Goal: Information Seeking & Learning: Find specific fact

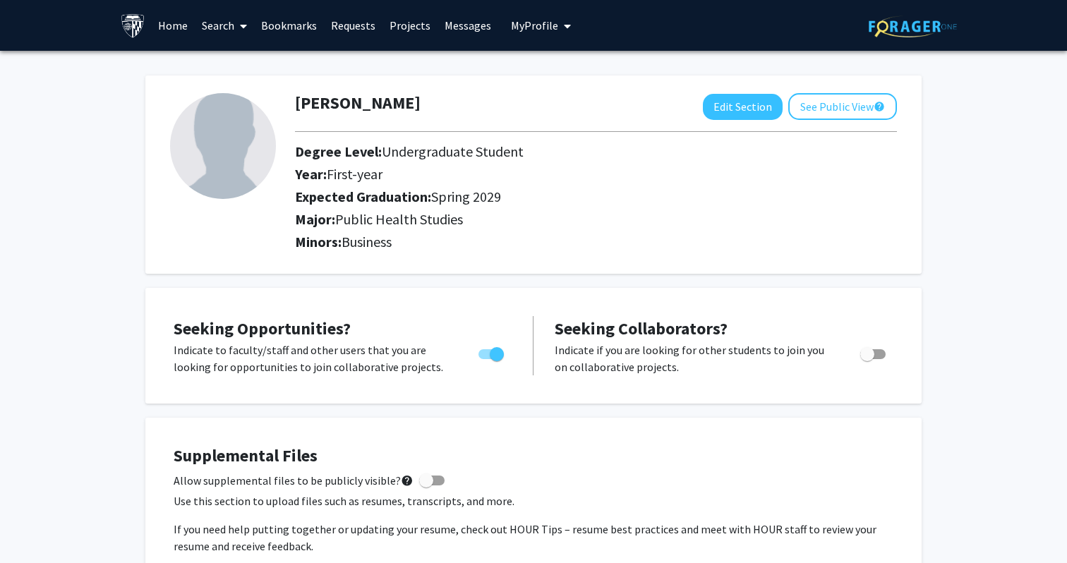
click at [286, 4] on link "Bookmarks" at bounding box center [289, 25] width 70 height 49
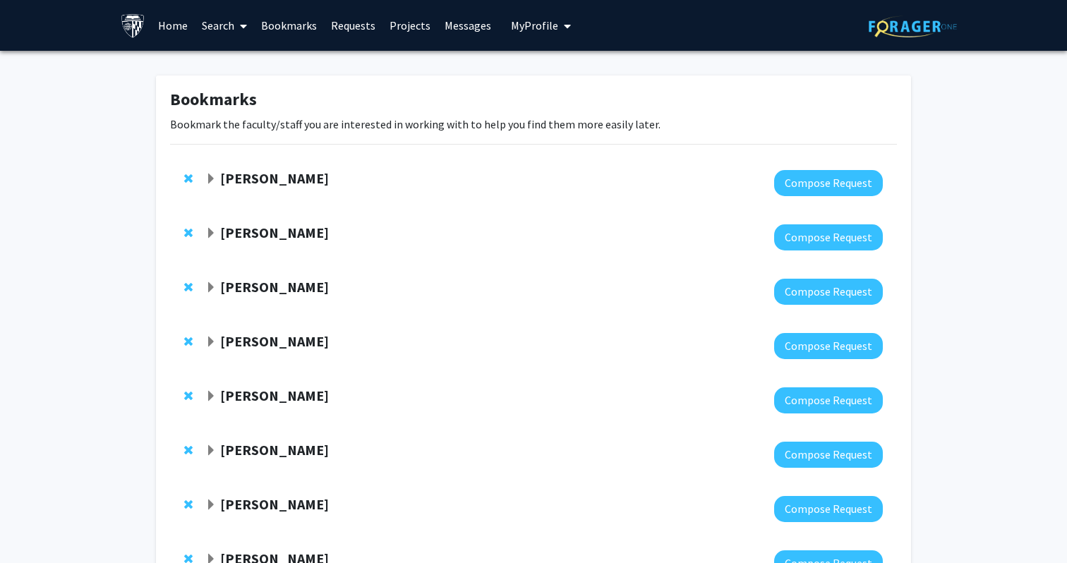
click at [289, 20] on link "Bookmarks" at bounding box center [289, 25] width 70 height 49
click at [280, 172] on strong "[PERSON_NAME]" at bounding box center [274, 178] width 109 height 18
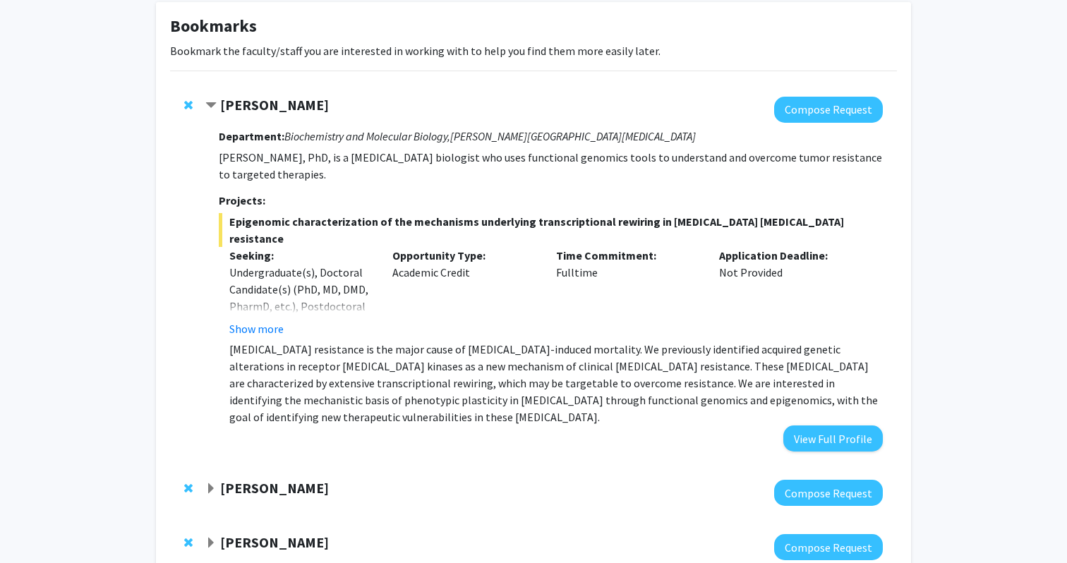
scroll to position [127, 0]
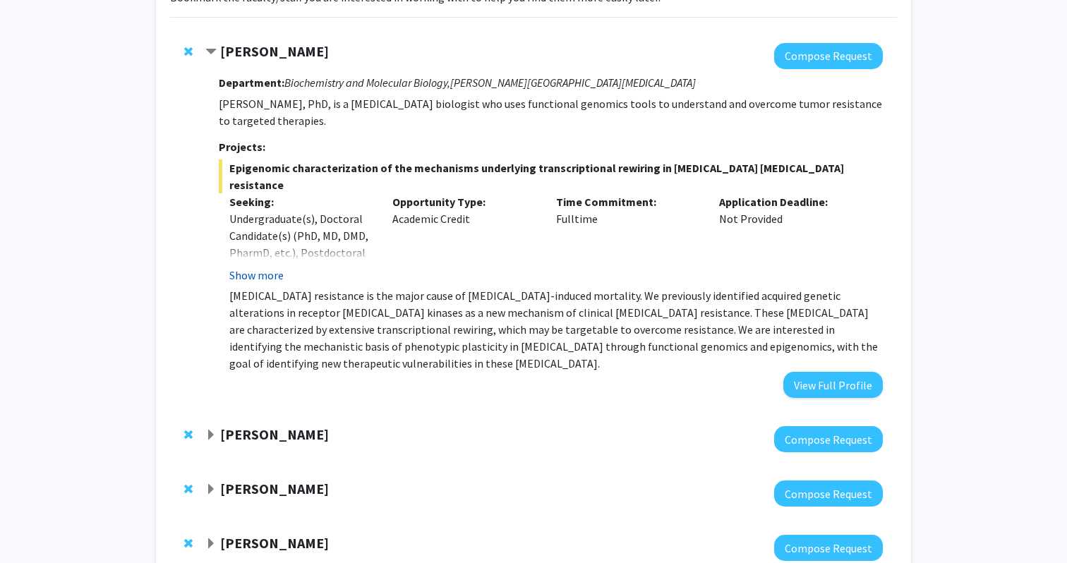
click at [269, 267] on button "Show more" at bounding box center [256, 275] width 54 height 17
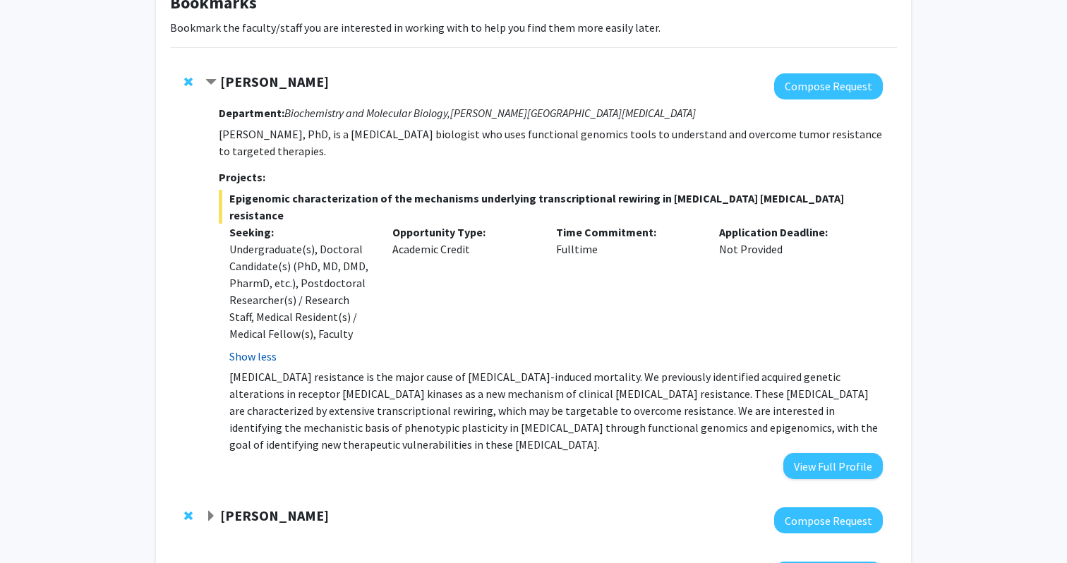
scroll to position [73, 0]
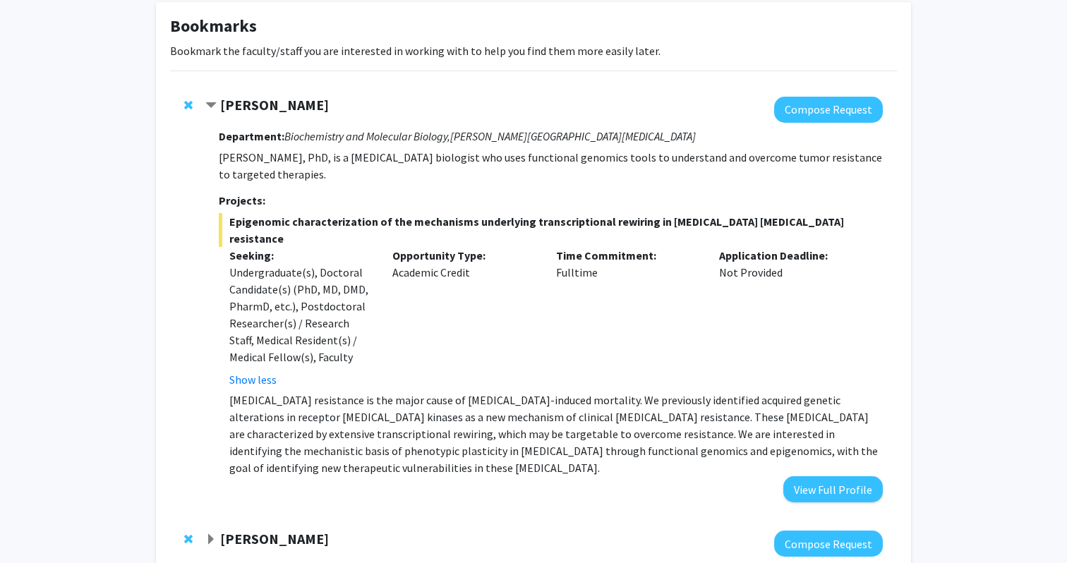
click at [252, 101] on strong "[PERSON_NAME]" at bounding box center [274, 105] width 109 height 18
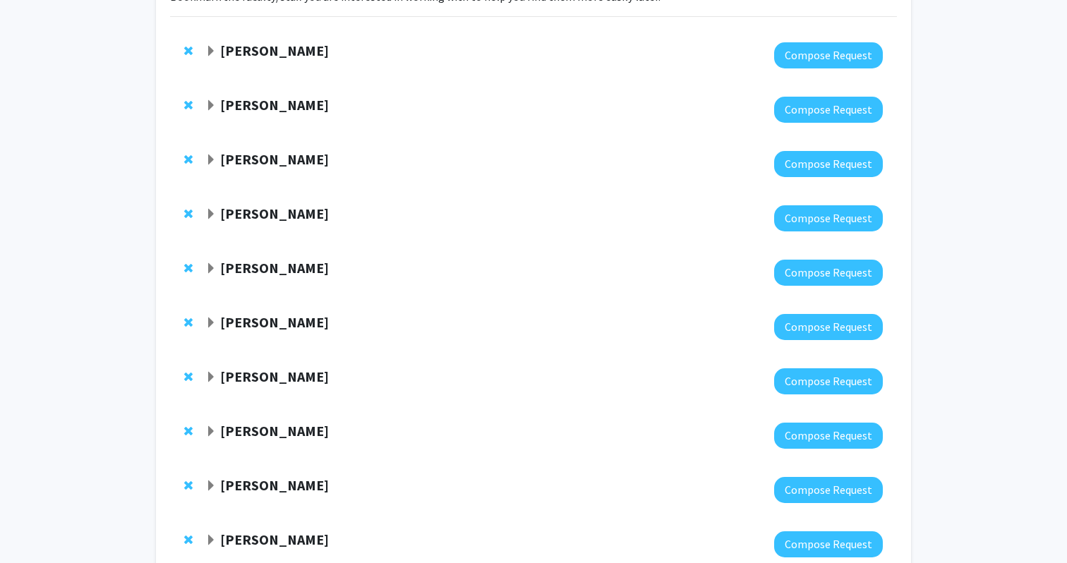
click at [253, 104] on strong "[PERSON_NAME]" at bounding box center [274, 105] width 109 height 18
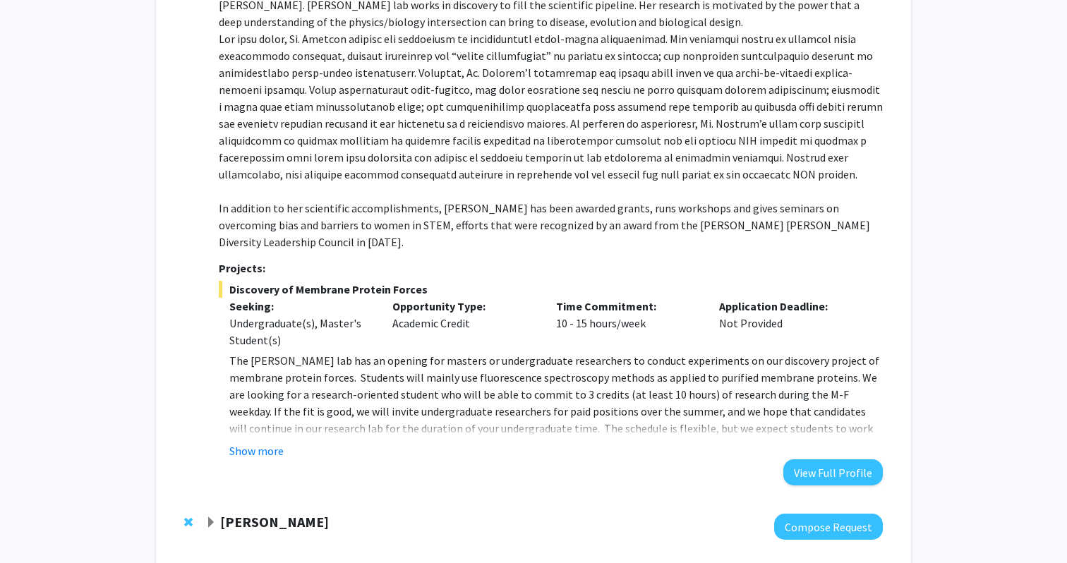
scroll to position [315, 0]
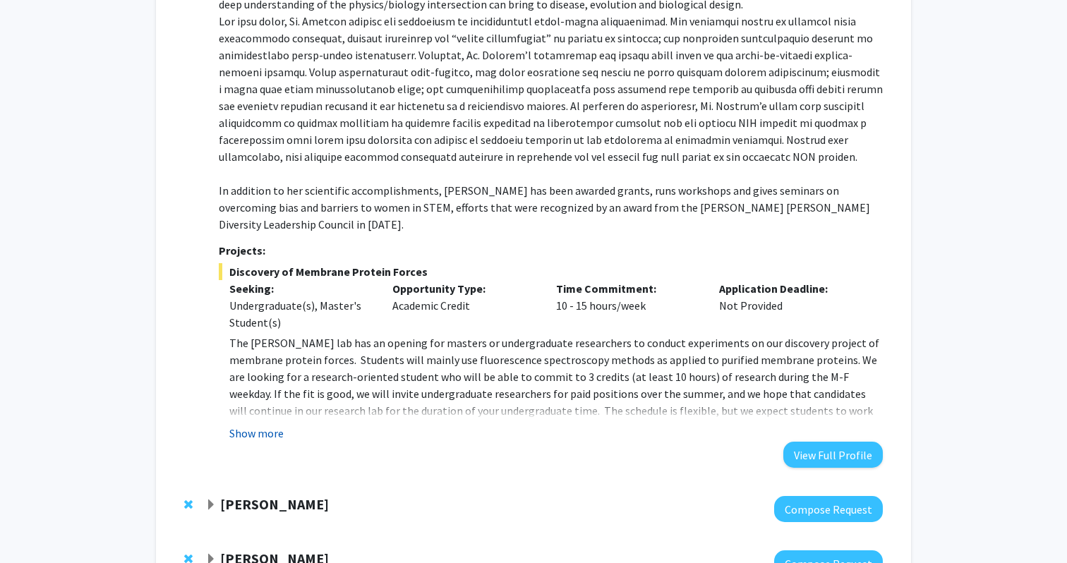
click at [270, 425] on button "Show more" at bounding box center [256, 433] width 54 height 17
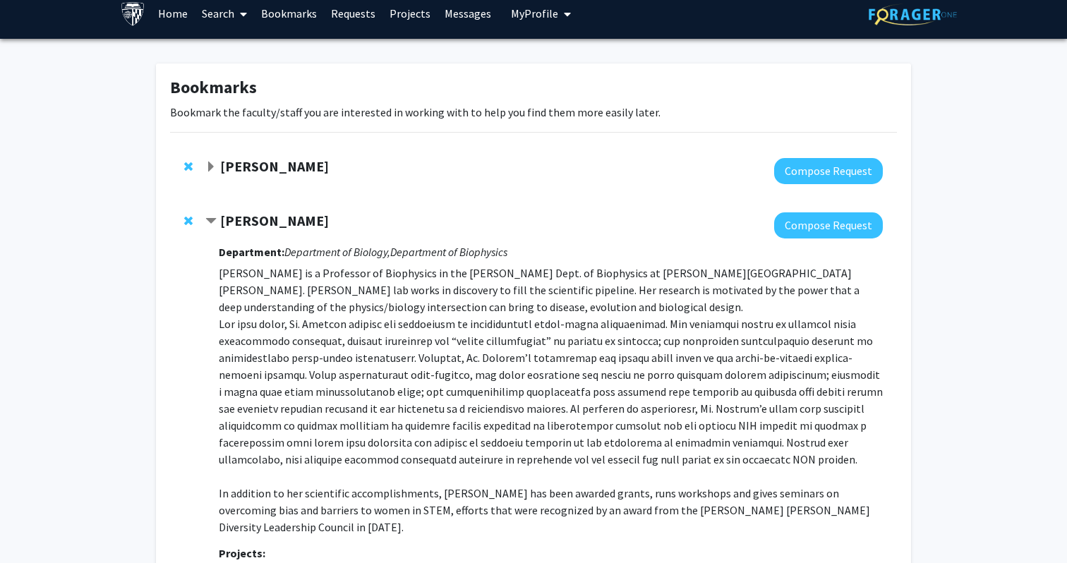
scroll to position [13, 0]
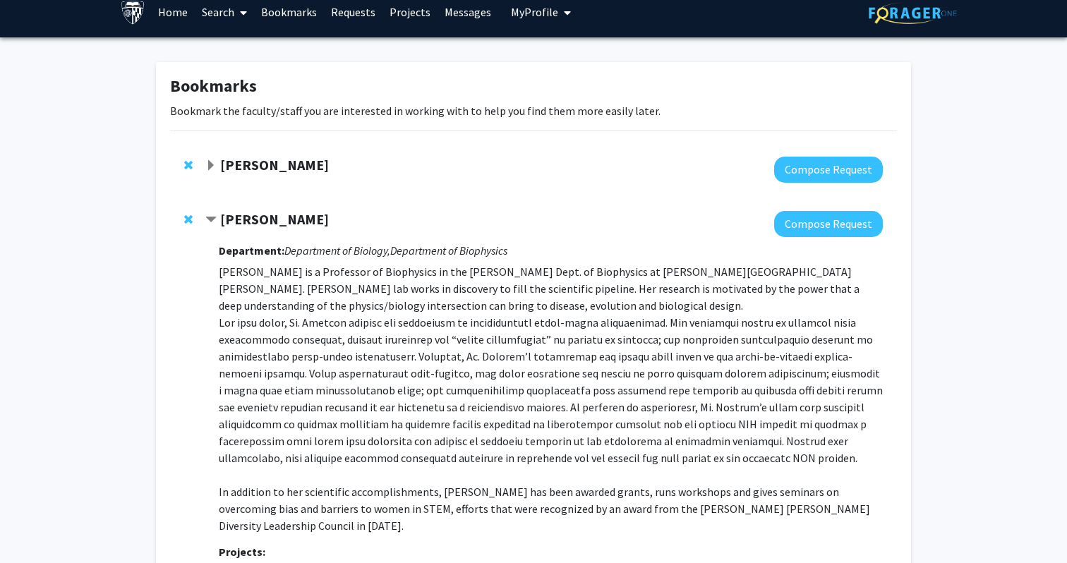
click at [293, 217] on strong "[PERSON_NAME]" at bounding box center [274, 219] width 109 height 18
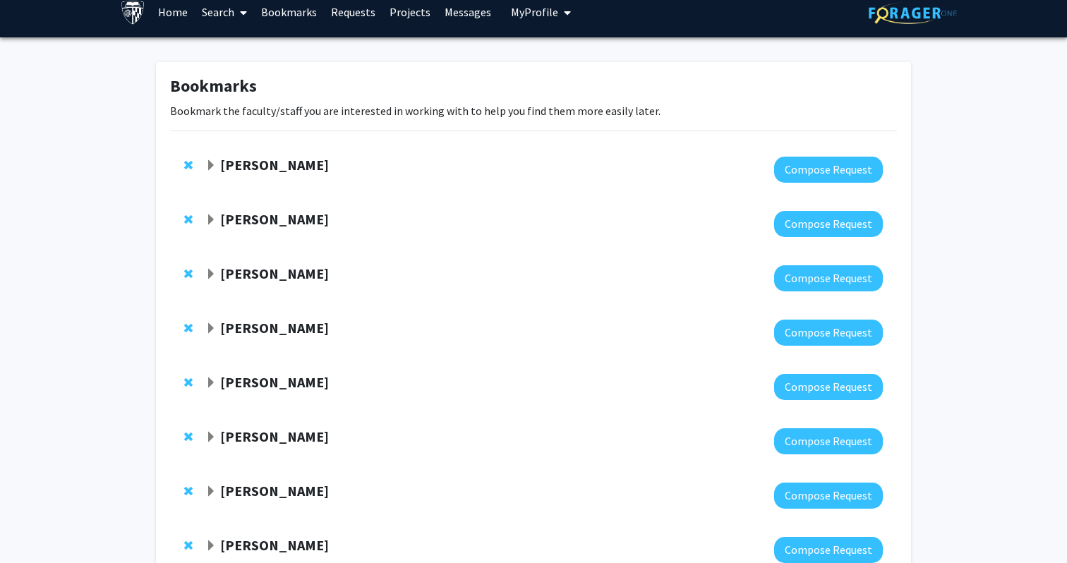
click at [285, 280] on strong "[PERSON_NAME]" at bounding box center [274, 274] width 109 height 18
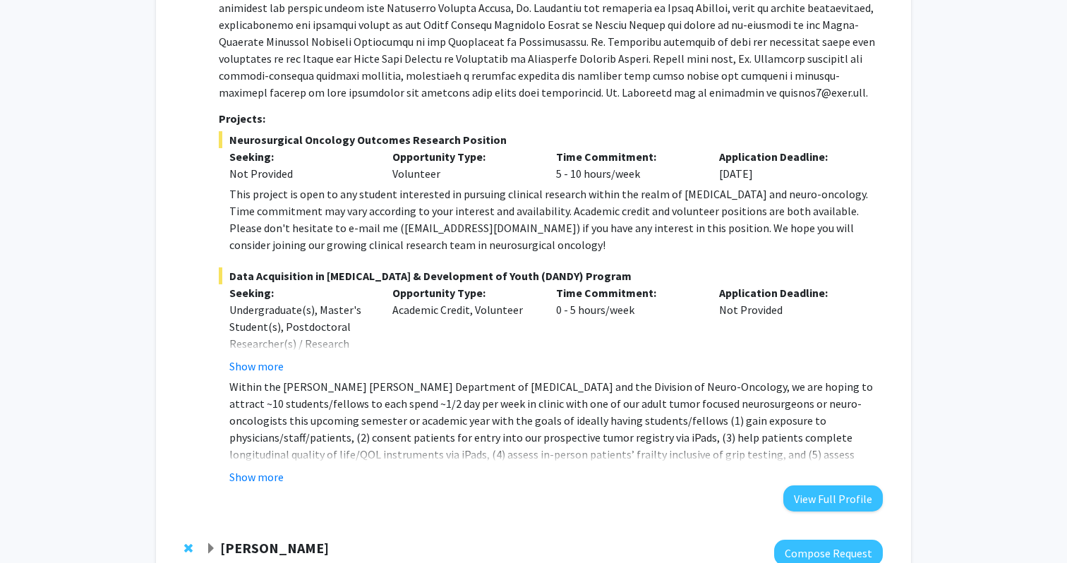
scroll to position [378, 0]
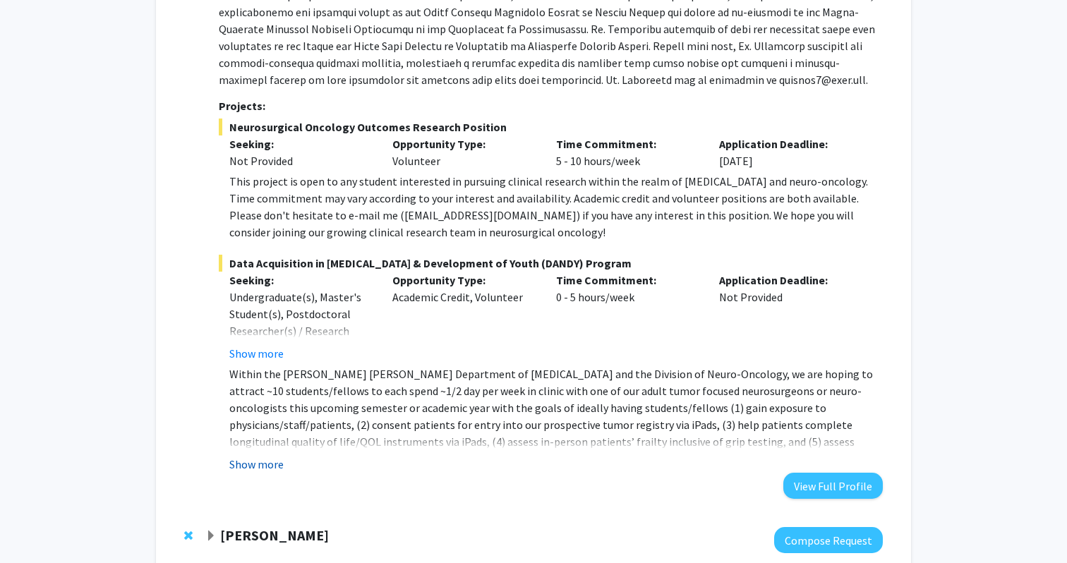
click at [259, 462] on button "Show more" at bounding box center [256, 464] width 54 height 17
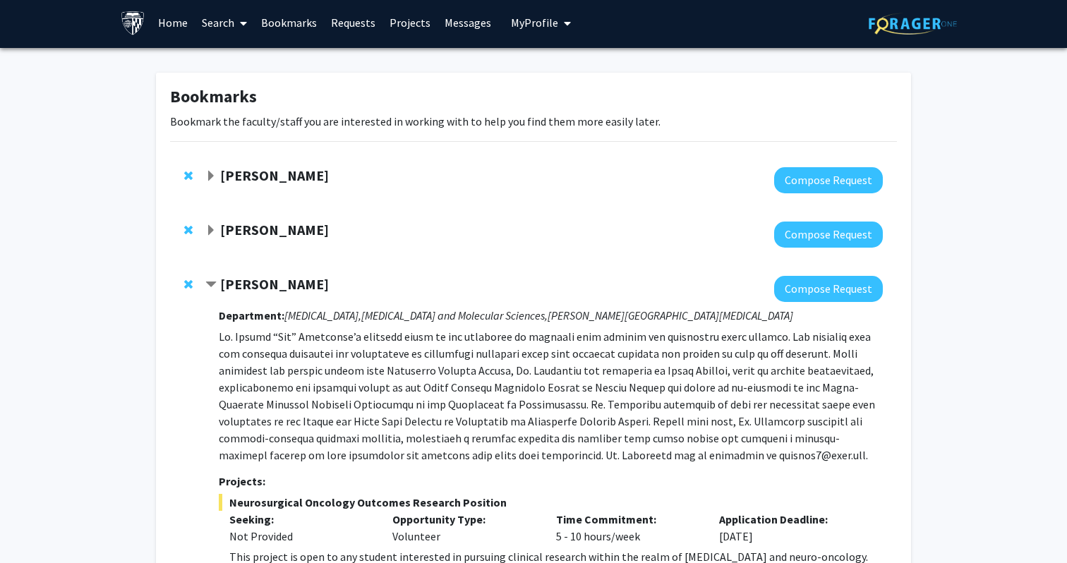
scroll to position [0, 0]
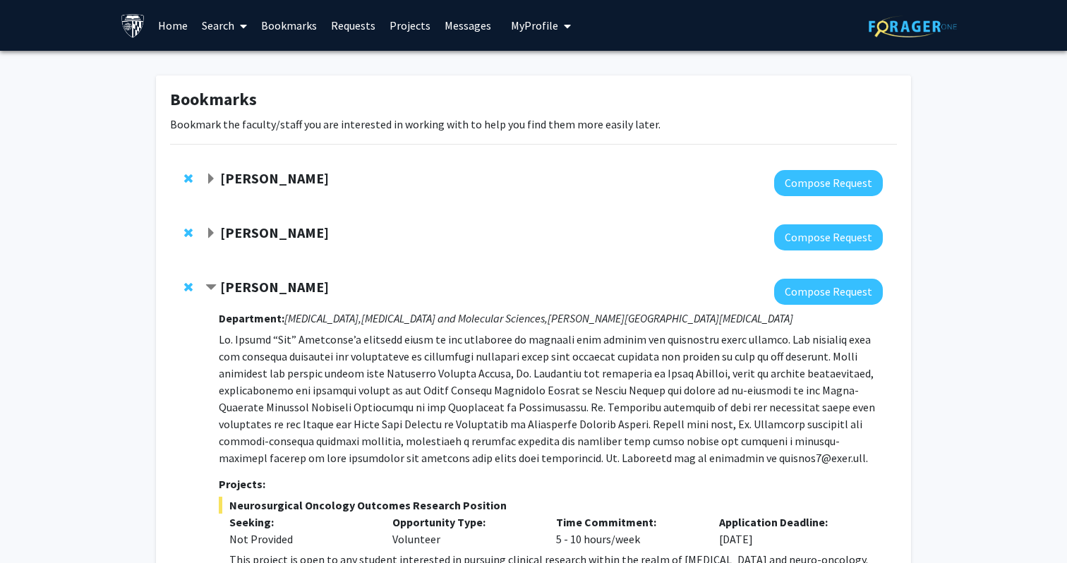
click at [293, 282] on strong "[PERSON_NAME]" at bounding box center [274, 287] width 109 height 18
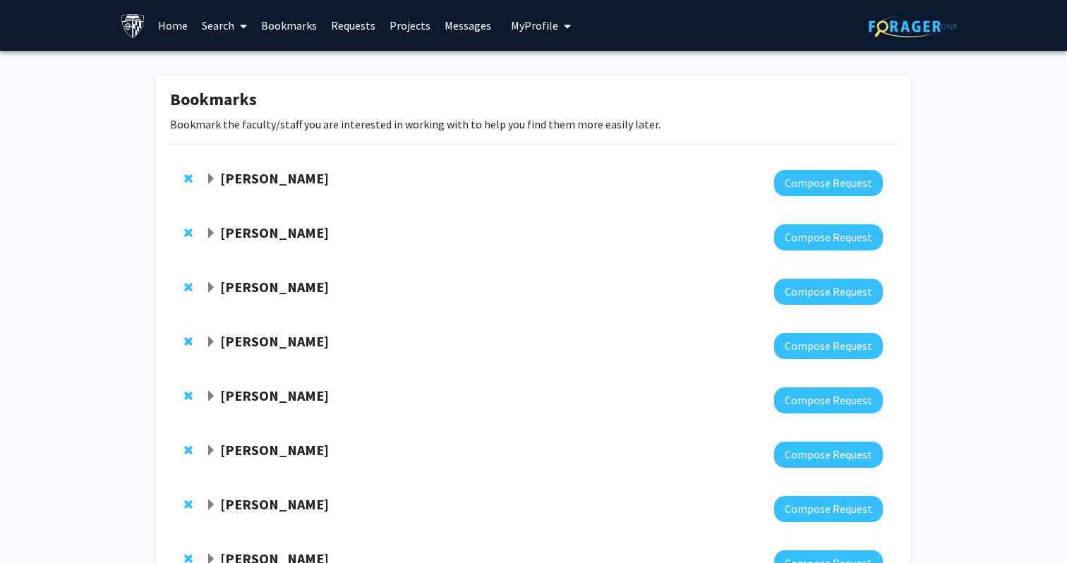
click at [273, 187] on strong "[PERSON_NAME]" at bounding box center [274, 178] width 109 height 18
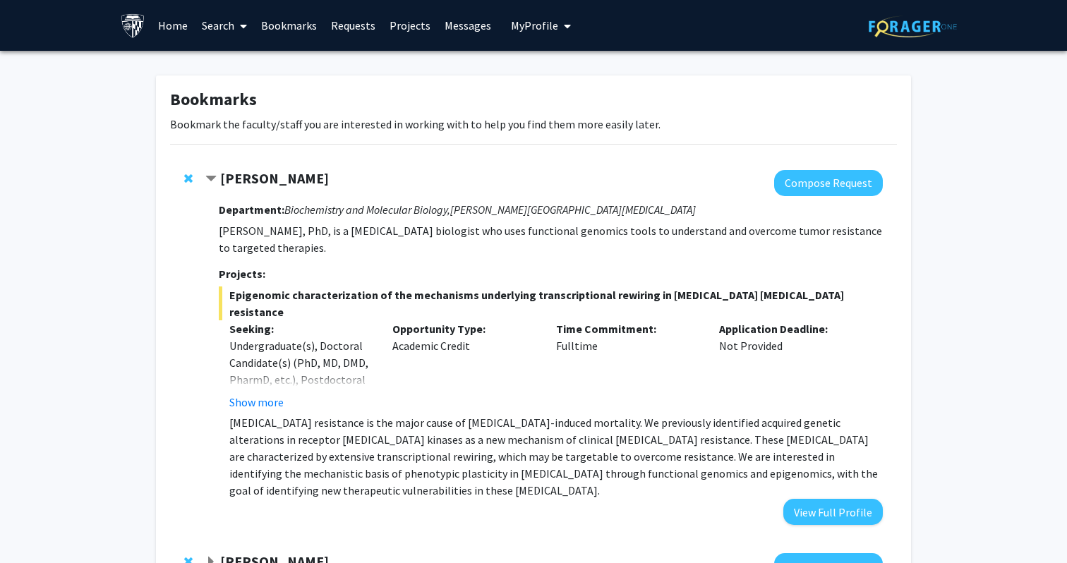
click at [274, 183] on strong "[PERSON_NAME]" at bounding box center [274, 178] width 109 height 18
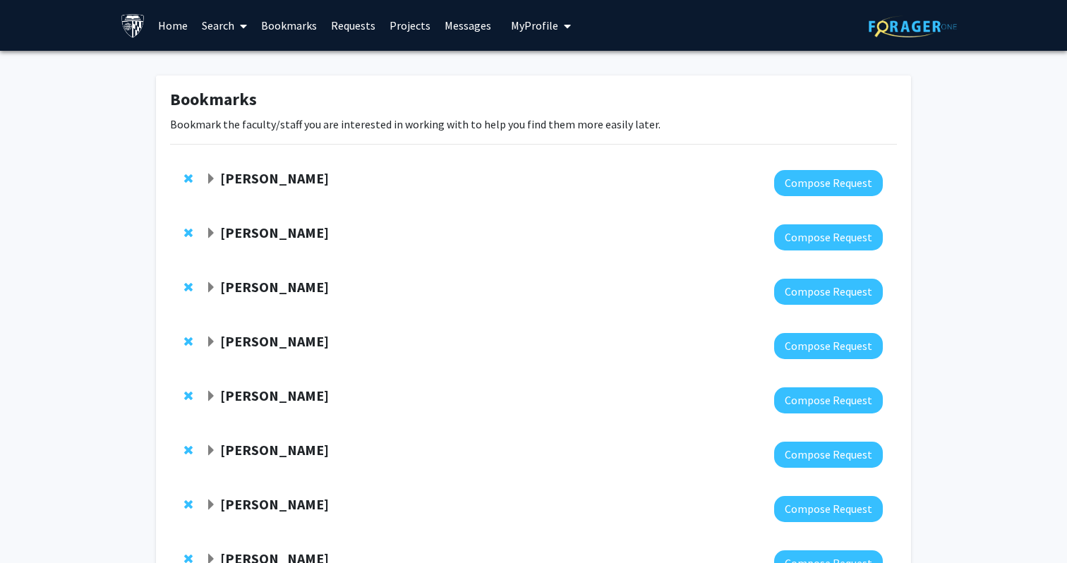
click at [244, 229] on strong "[PERSON_NAME]" at bounding box center [274, 233] width 109 height 18
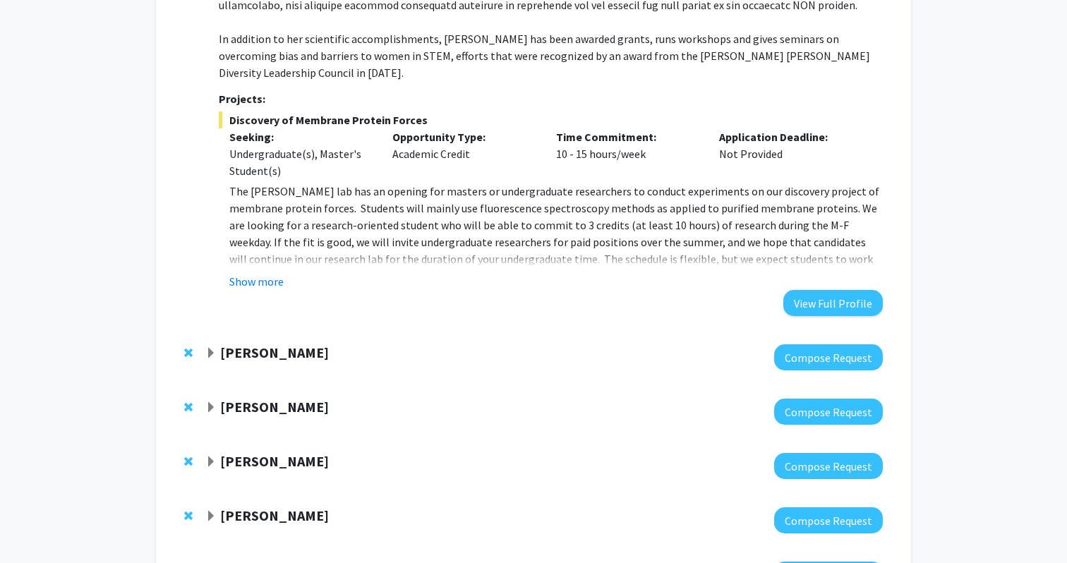
scroll to position [543, 0]
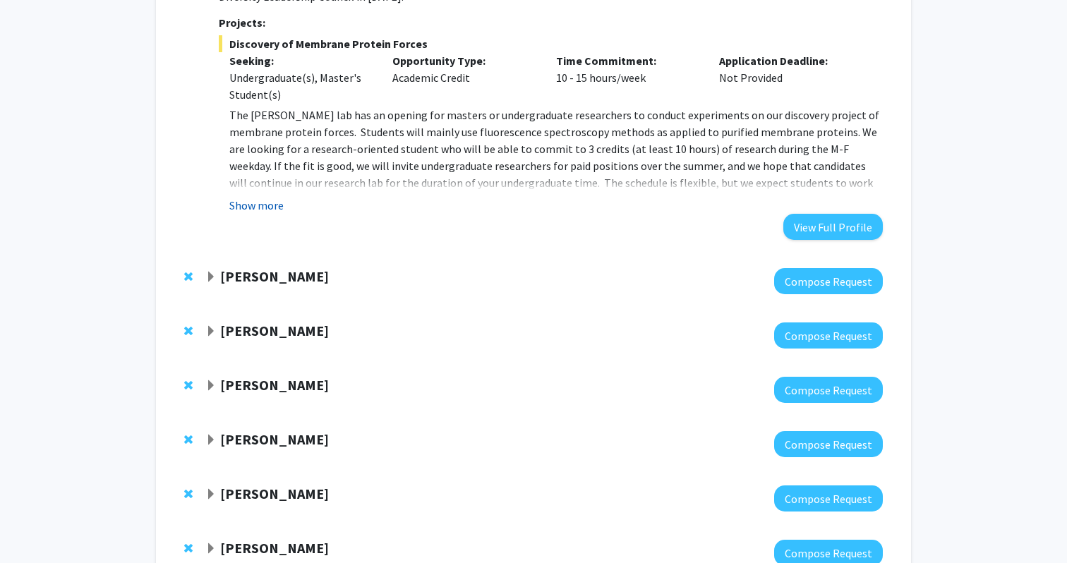
click at [265, 197] on button "Show more" at bounding box center [256, 205] width 54 height 17
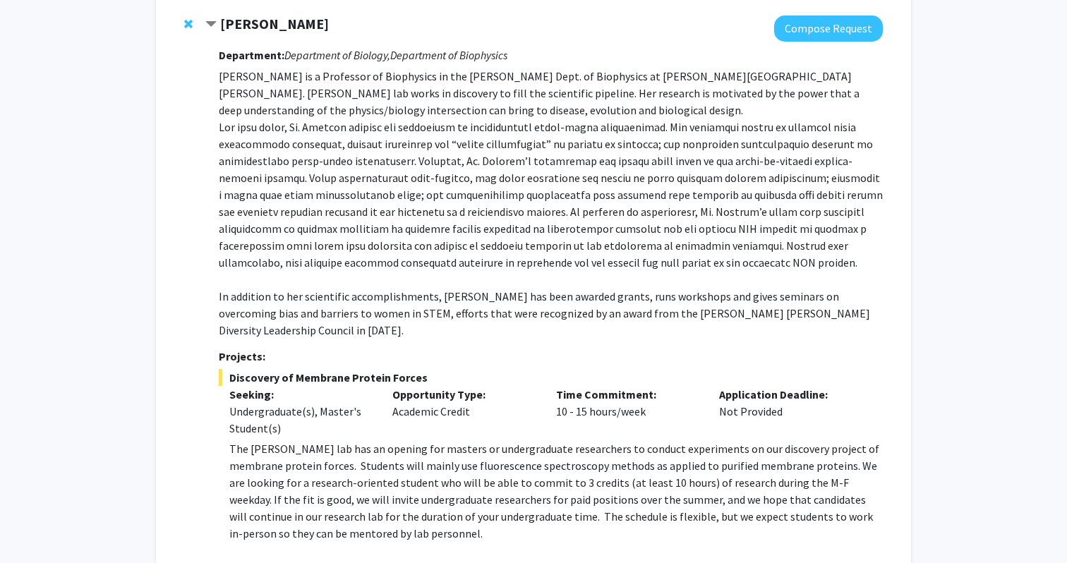
scroll to position [200, 0]
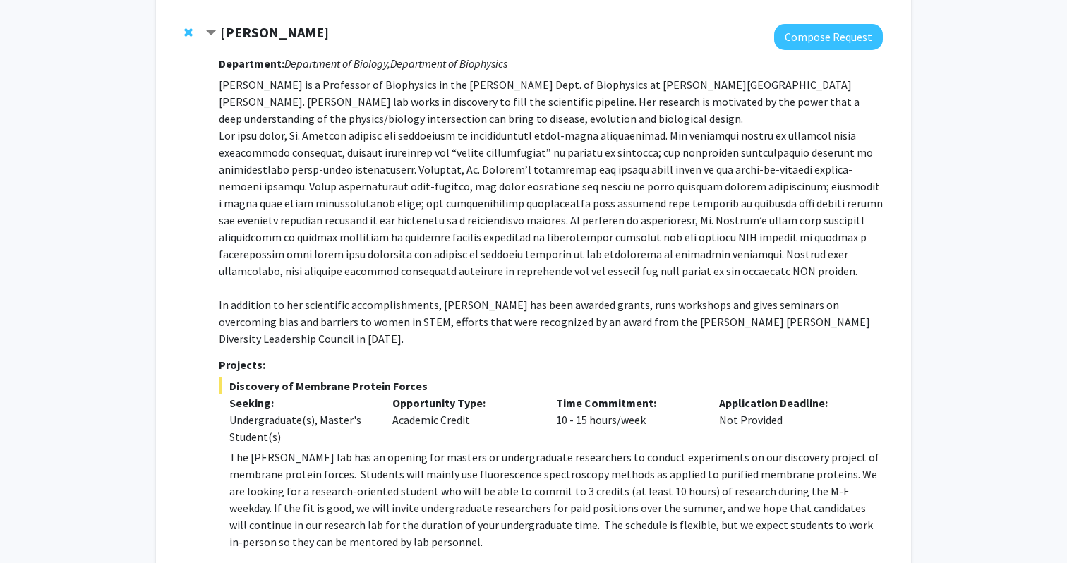
click at [245, 32] on strong "[PERSON_NAME]" at bounding box center [274, 32] width 109 height 18
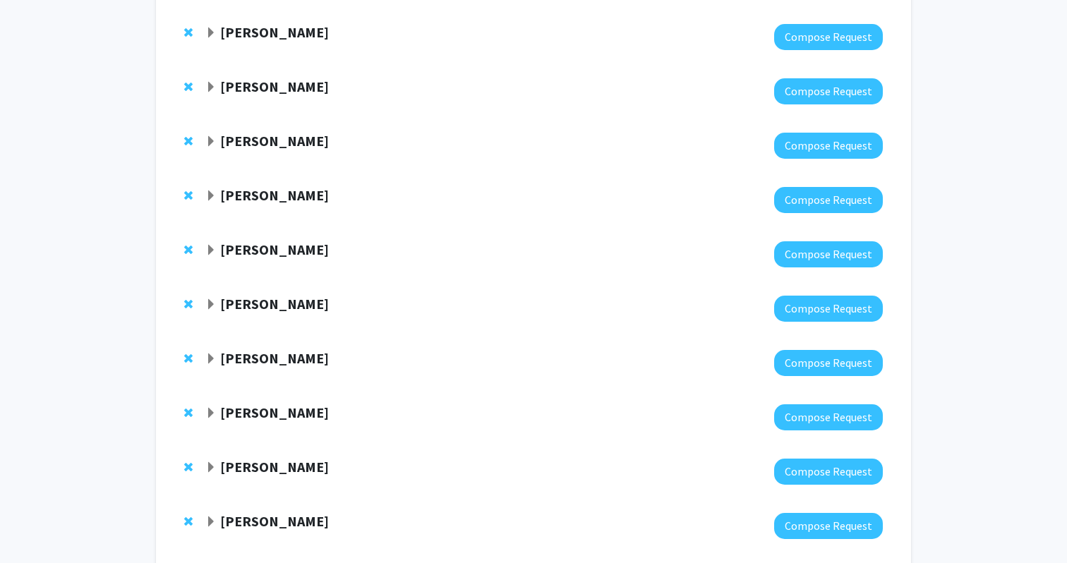
click at [275, 92] on strong "[PERSON_NAME]" at bounding box center [274, 87] width 109 height 18
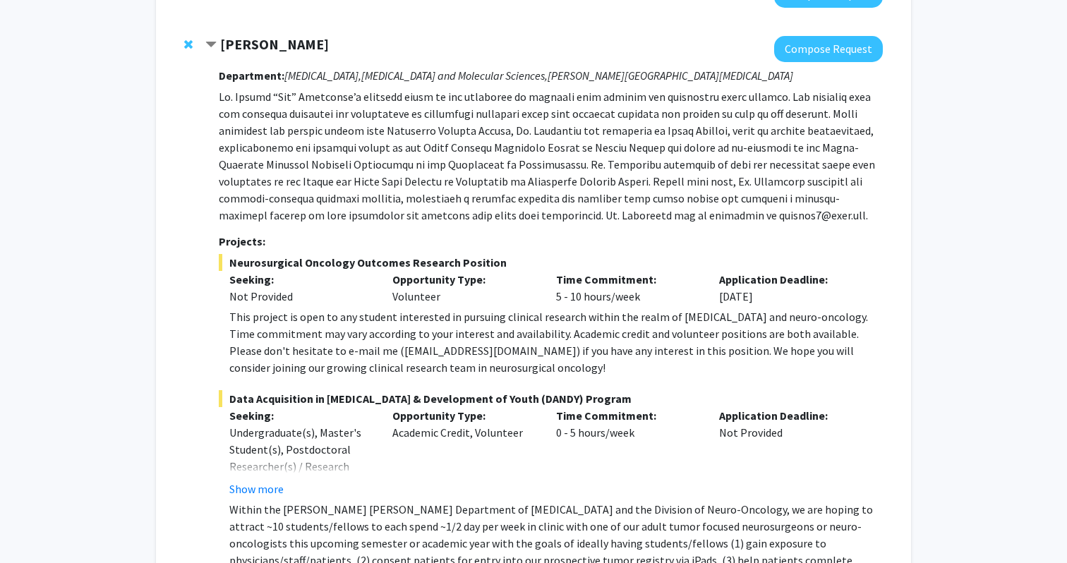
scroll to position [274, 0]
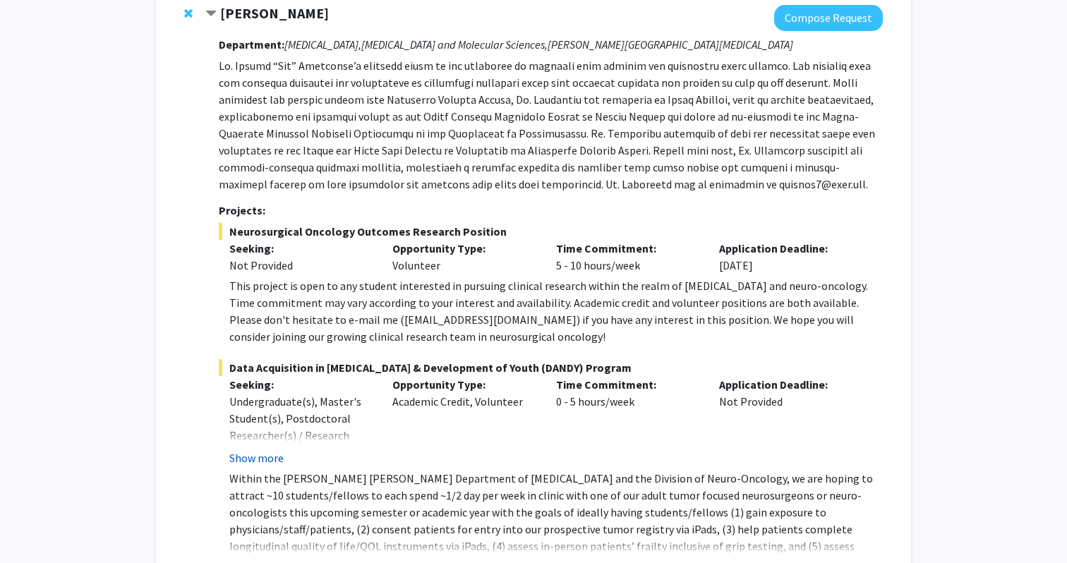
click at [260, 461] on button "Show more" at bounding box center [256, 458] width 54 height 17
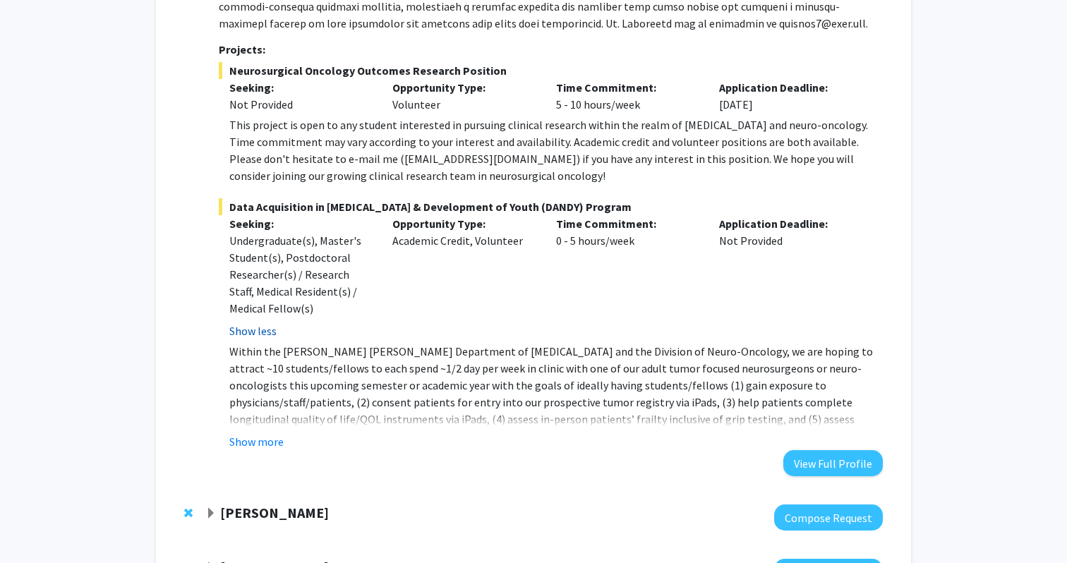
scroll to position [452, 0]
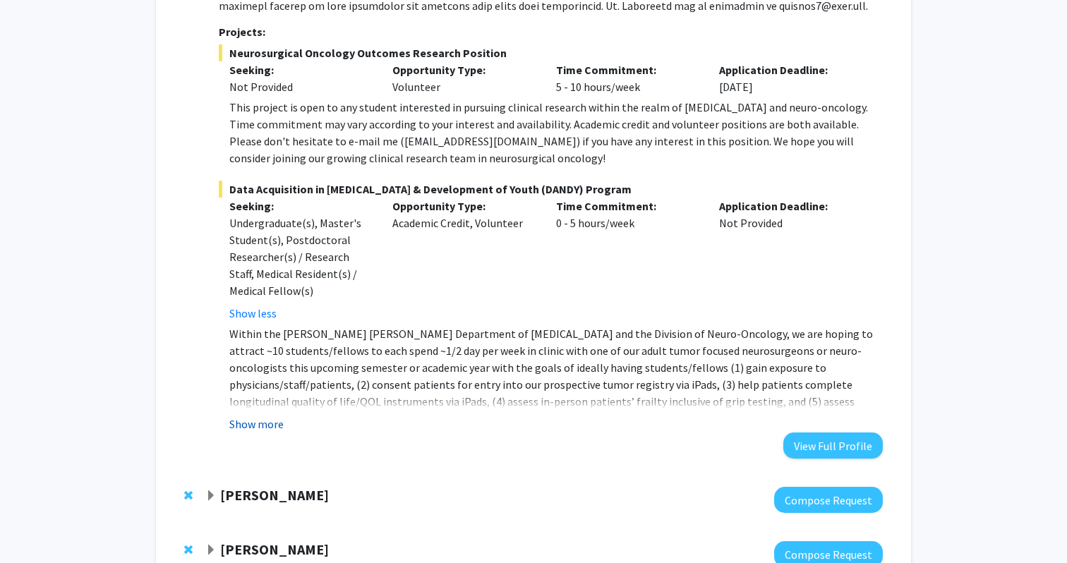
click at [260, 431] on button "Show more" at bounding box center [256, 424] width 54 height 17
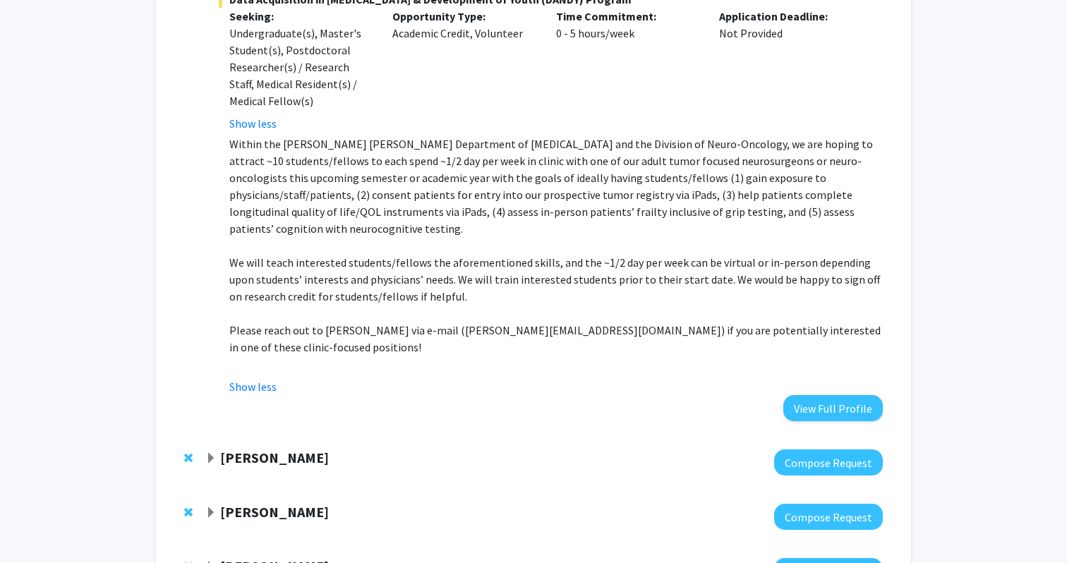
scroll to position [650, 0]
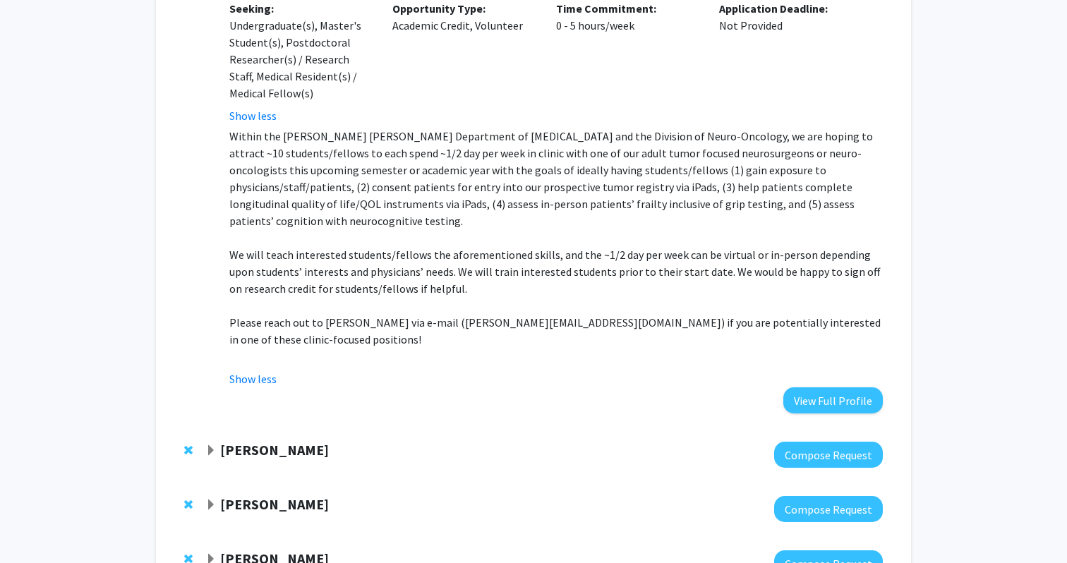
click at [245, 441] on strong "[PERSON_NAME]" at bounding box center [274, 450] width 109 height 18
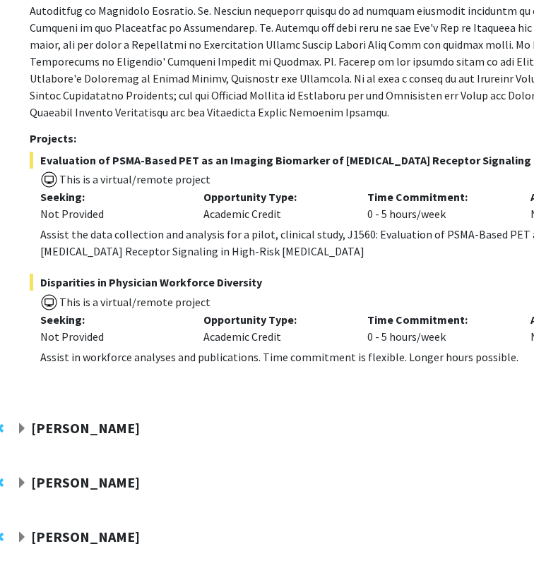
scroll to position [1313, 79]
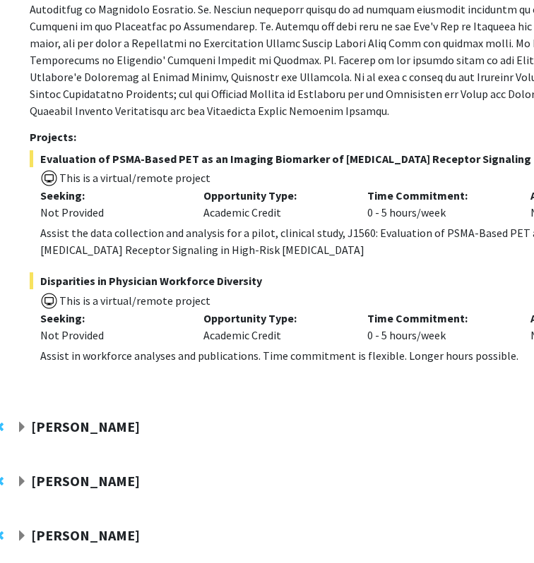
click at [301, 131] on h3 "Projects:" at bounding box center [362, 137] width 664 height 13
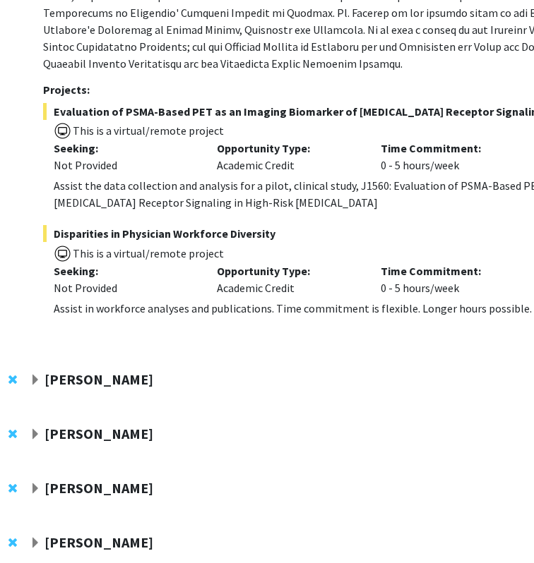
scroll to position [1404, 66]
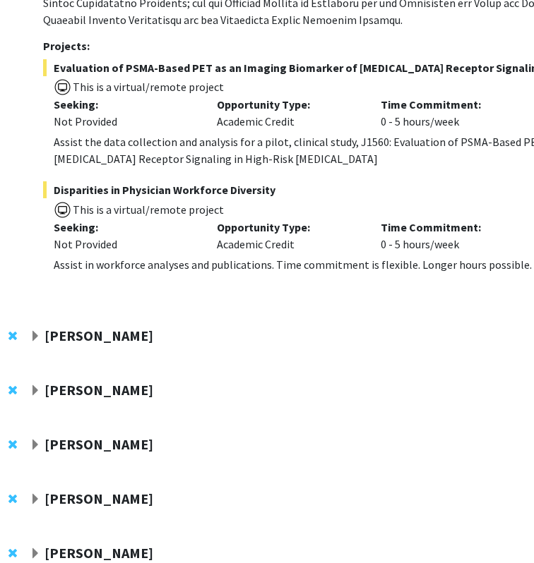
click at [100, 327] on strong "[PERSON_NAME]" at bounding box center [98, 336] width 109 height 18
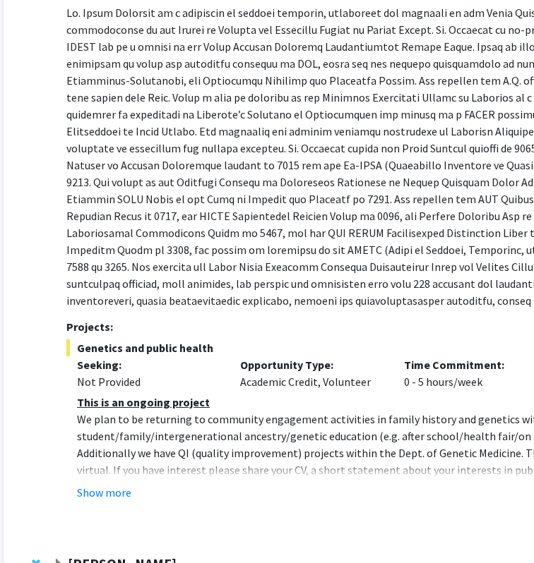
scroll to position [1782, 42]
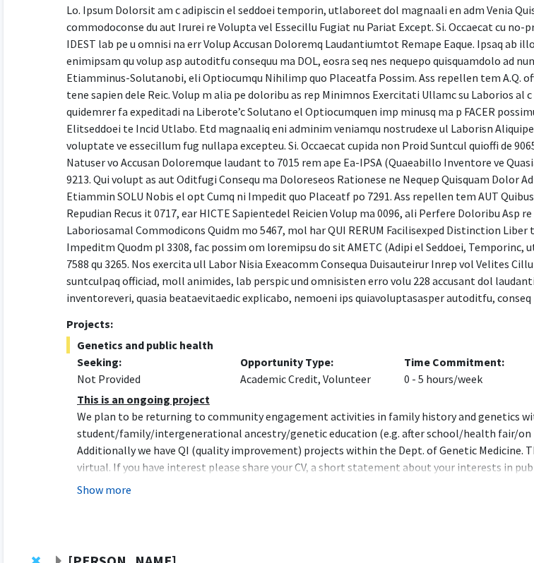
click at [116, 481] on button "Show more" at bounding box center [104, 489] width 54 height 17
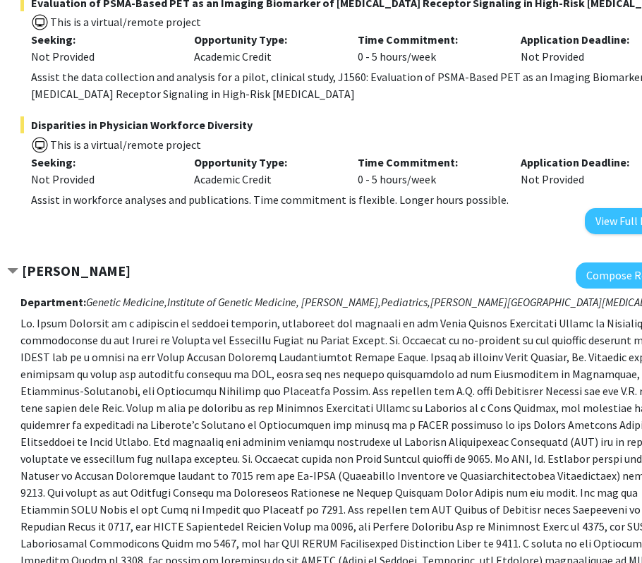
scroll to position [1448, 88]
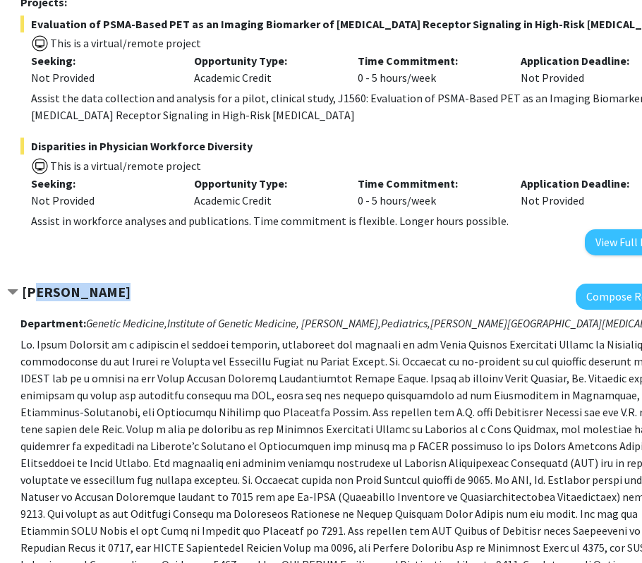
drag, startPoint x: 127, startPoint y: 253, endPoint x: 37, endPoint y: 247, distance: 89.9
click at [126, 284] on div "[PERSON_NAME]" at bounding box center [159, 293] width 305 height 18
drag, startPoint x: 138, startPoint y: 246, endPoint x: 27, endPoint y: 245, distance: 110.8
click at [27, 284] on div "[PERSON_NAME]" at bounding box center [159, 293] width 305 height 18
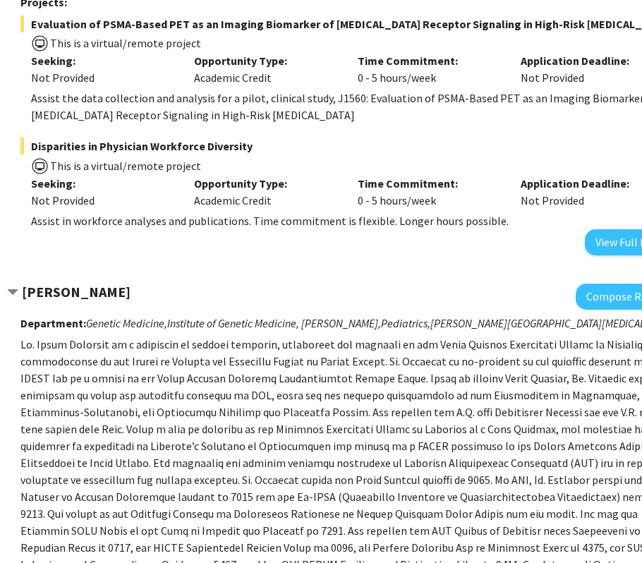
click at [223, 284] on div "[PERSON_NAME]" at bounding box center [159, 293] width 305 height 18
drag, startPoint x: 145, startPoint y: 235, endPoint x: 18, endPoint y: 236, distance: 127.8
click at [18, 284] on div "[PERSON_NAME]" at bounding box center [159, 293] width 305 height 18
copy div "[PERSON_NAME]"
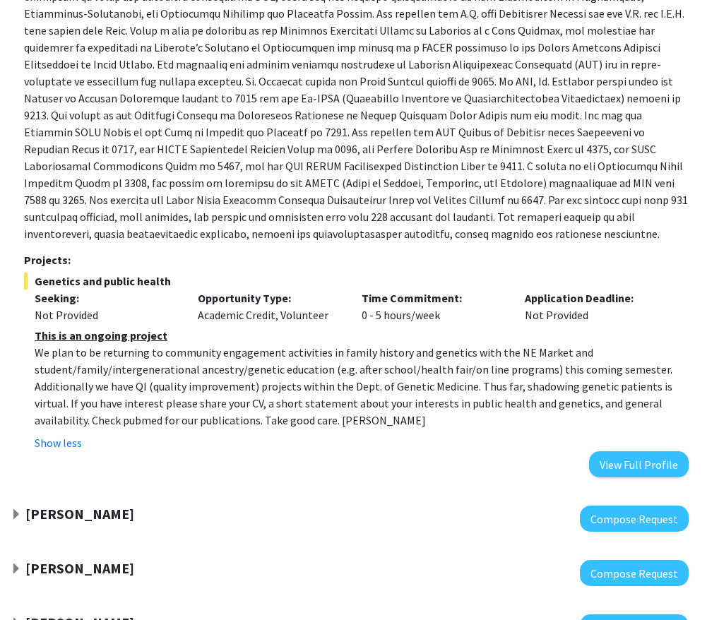
scroll to position [1959, 85]
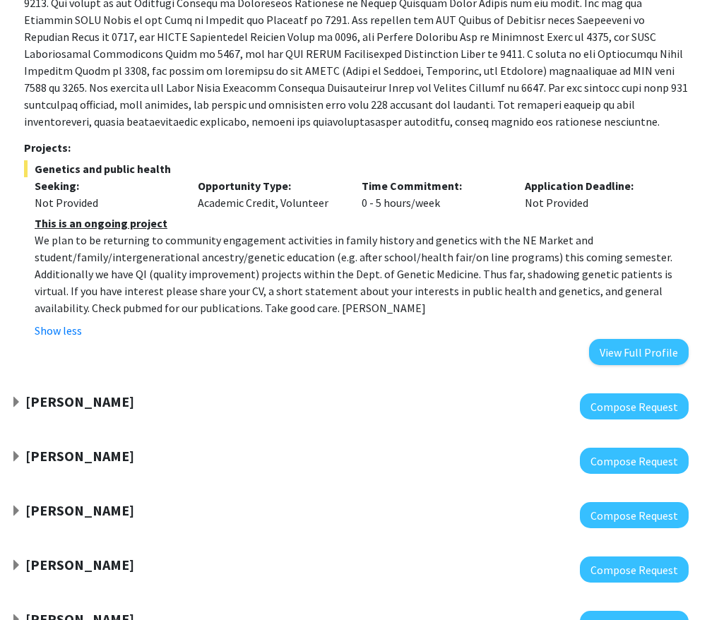
click at [90, 392] on strong "[PERSON_NAME]" at bounding box center [79, 401] width 109 height 18
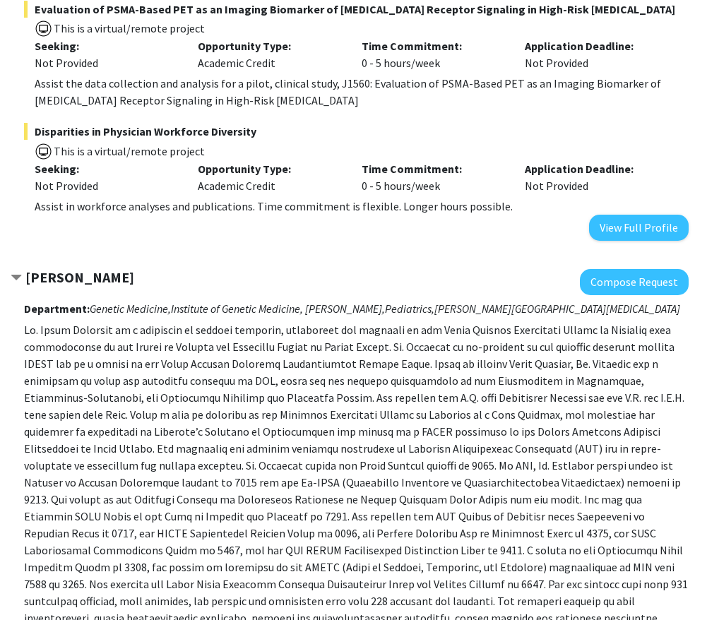
scroll to position [1462, 85]
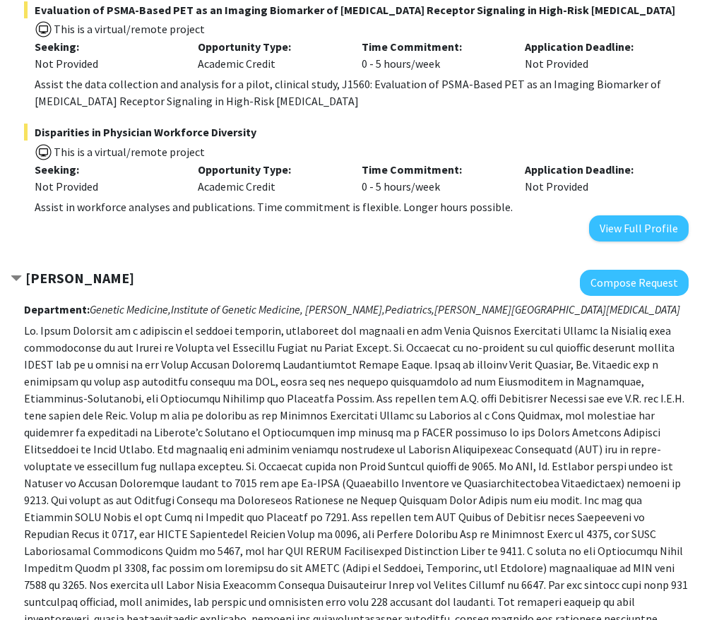
click at [78, 269] on strong "[PERSON_NAME]" at bounding box center [79, 278] width 109 height 18
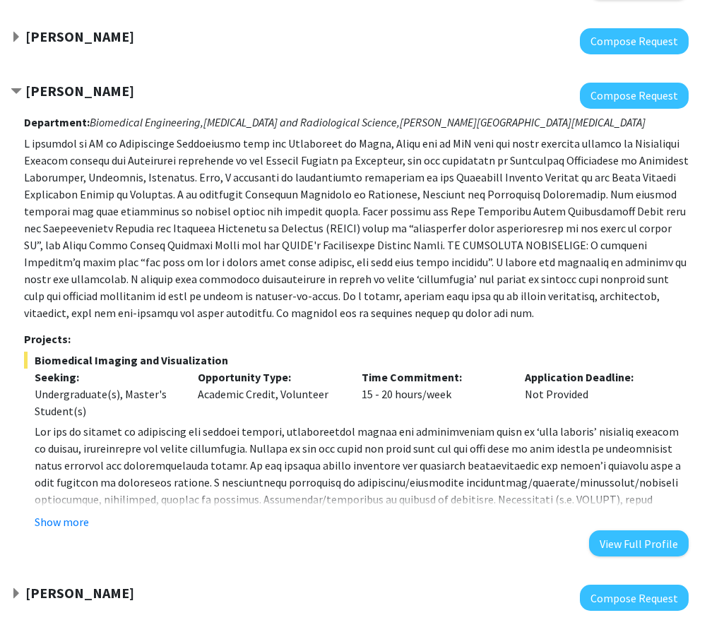
scroll to position [1704, 85]
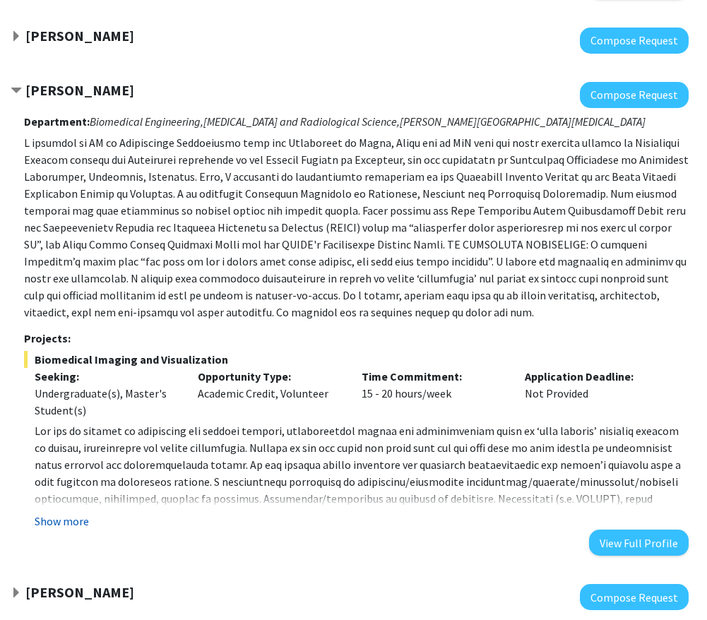
click at [81, 512] on button "Show more" at bounding box center [62, 520] width 54 height 17
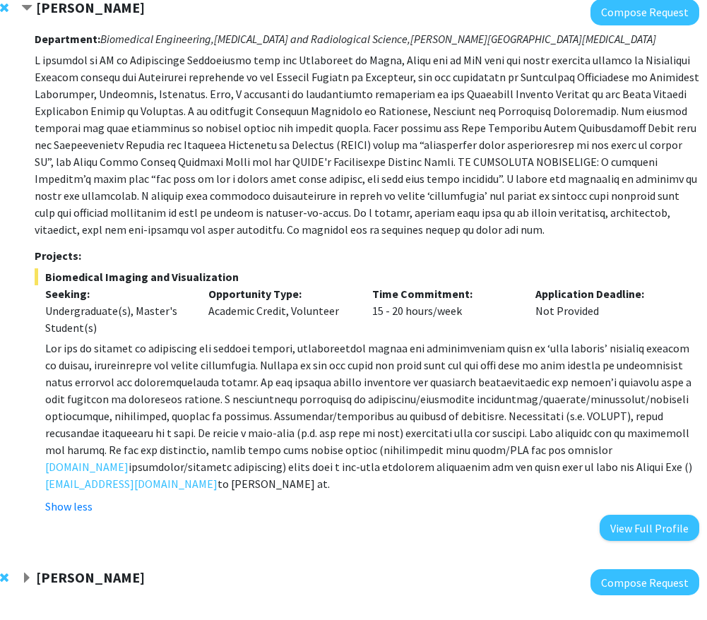
scroll to position [1794, 74]
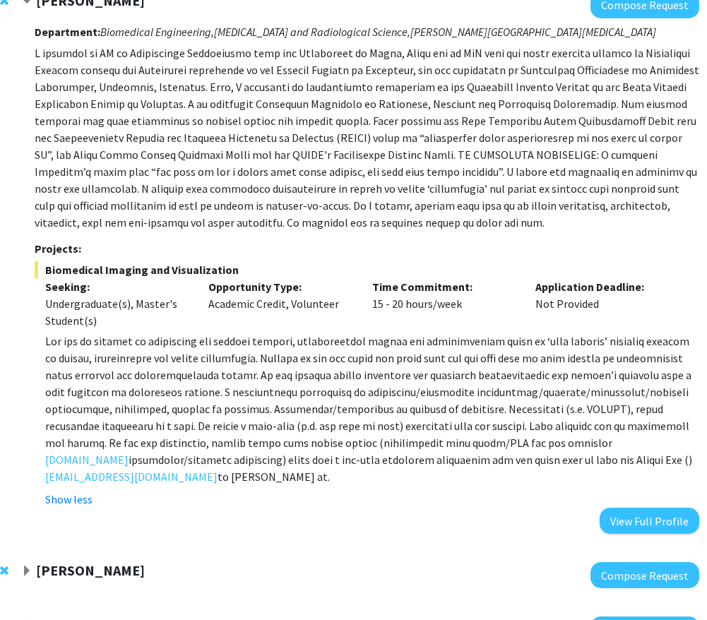
click at [129, 562] on div "[PERSON_NAME]" at bounding box center [173, 571] width 305 height 18
click at [85, 561] on strong "[PERSON_NAME]" at bounding box center [90, 570] width 109 height 18
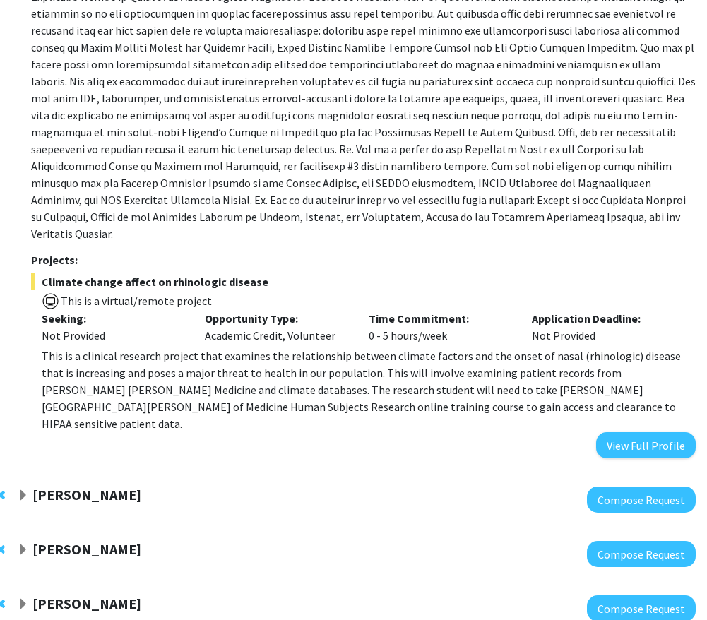
scroll to position [2472, 85]
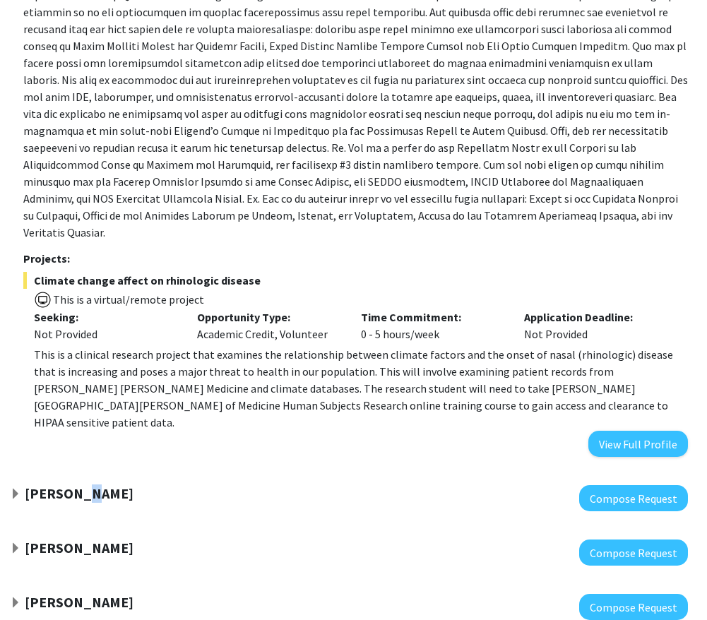
click at [69, 484] on strong "[PERSON_NAME]" at bounding box center [79, 493] width 109 height 18
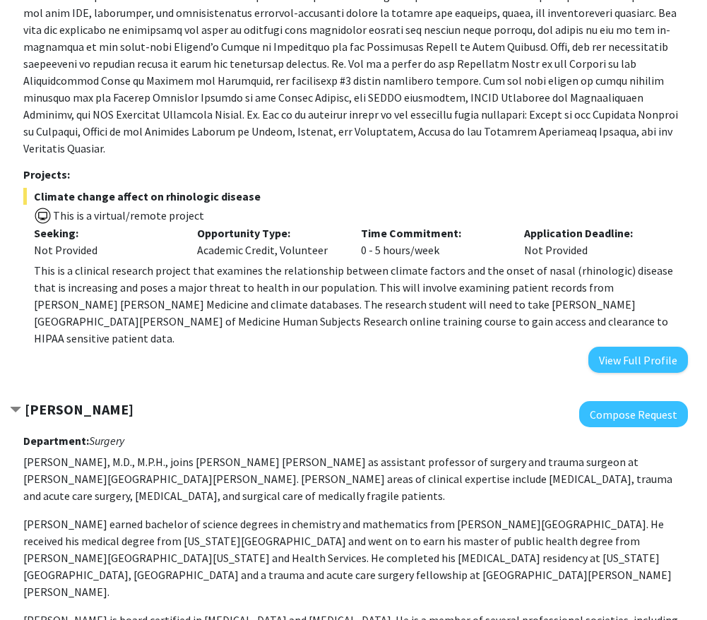
click at [119, 453] on p "[PERSON_NAME], M.D., M.P.H., joins [PERSON_NAME] [PERSON_NAME] as assistant pro…" at bounding box center [355, 478] width 664 height 51
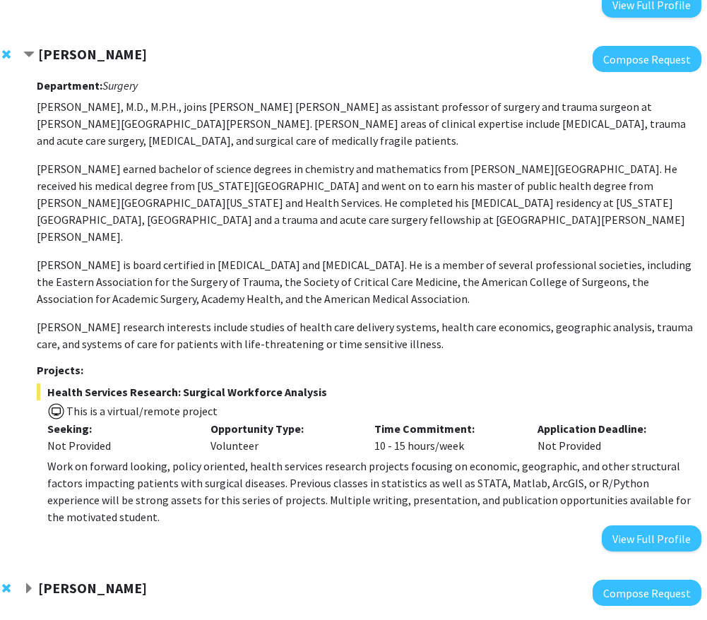
scroll to position [2920, 73]
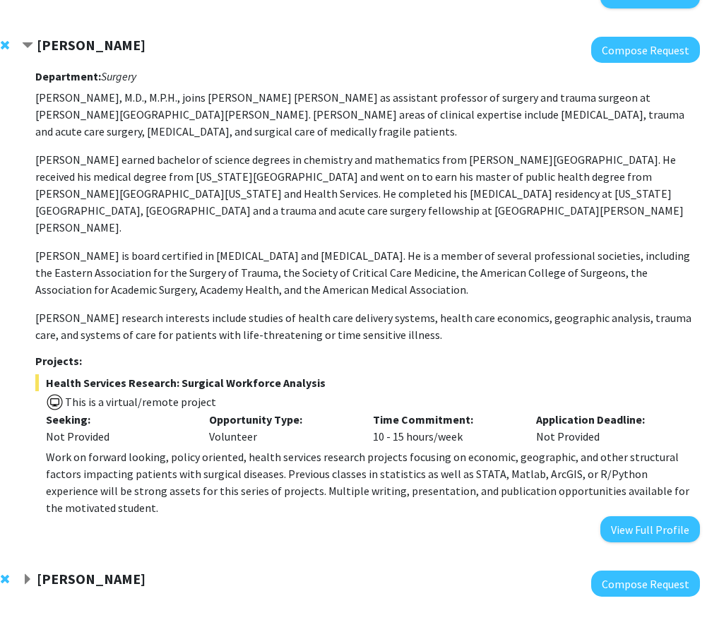
click at [112, 563] on strong "[PERSON_NAME]" at bounding box center [91, 579] width 109 height 18
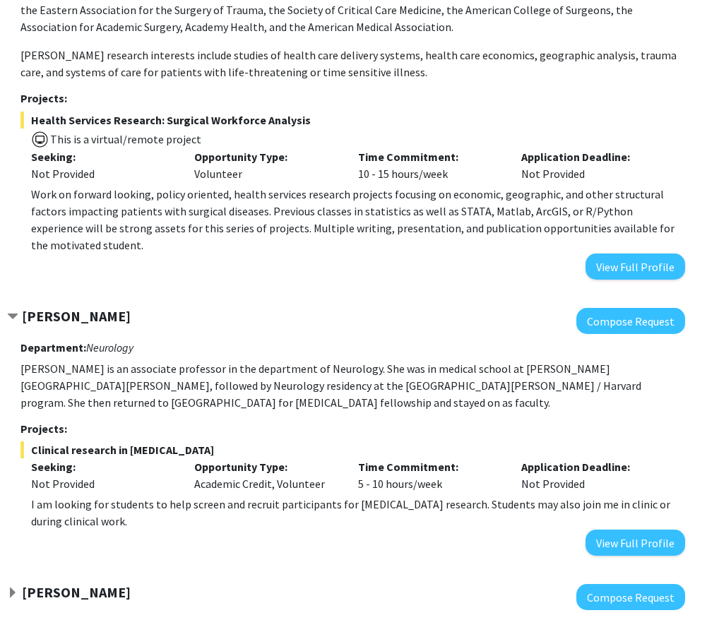
scroll to position [3184, 85]
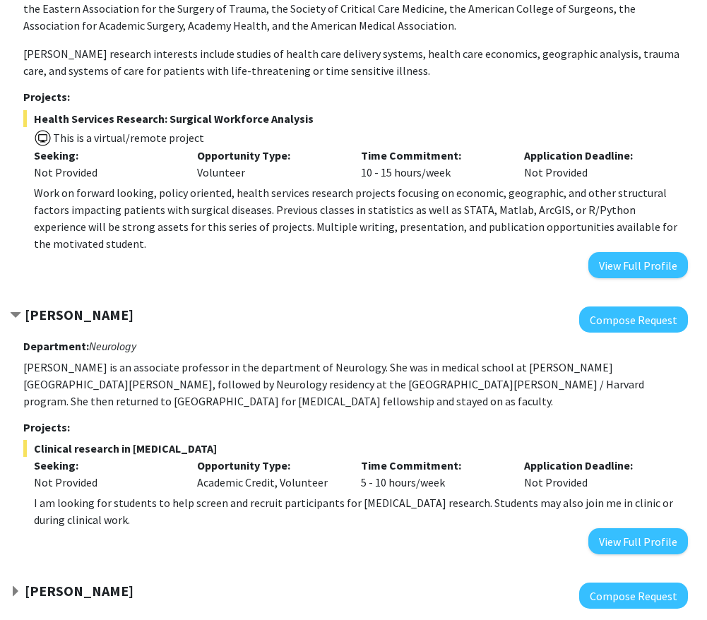
click at [130, 563] on strong "[PERSON_NAME]" at bounding box center [79, 591] width 109 height 18
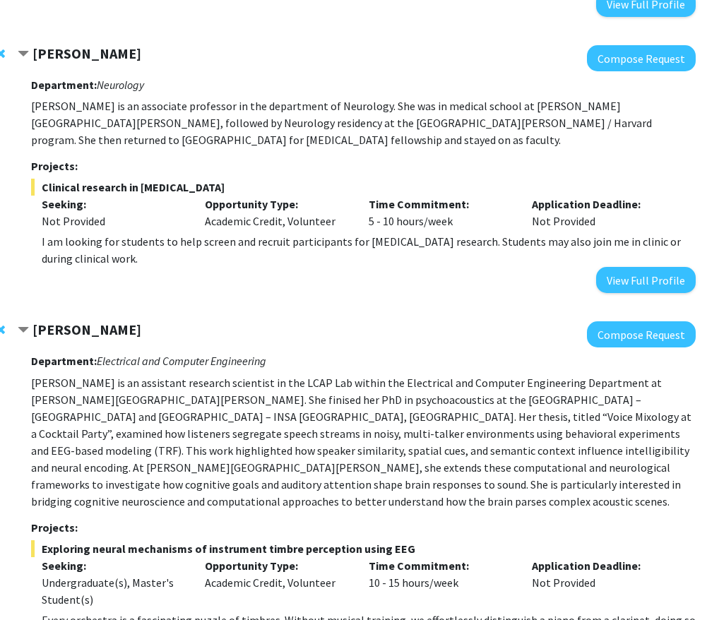
scroll to position [3474, 78]
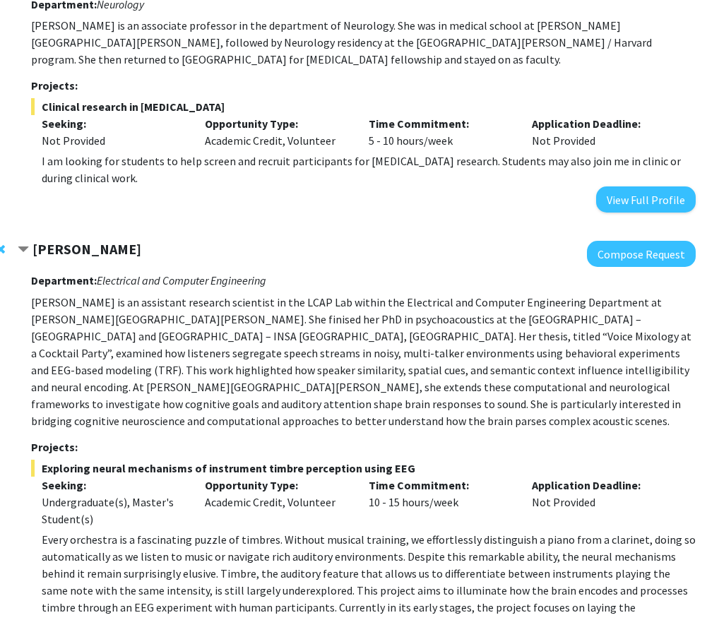
scroll to position [3551, 78]
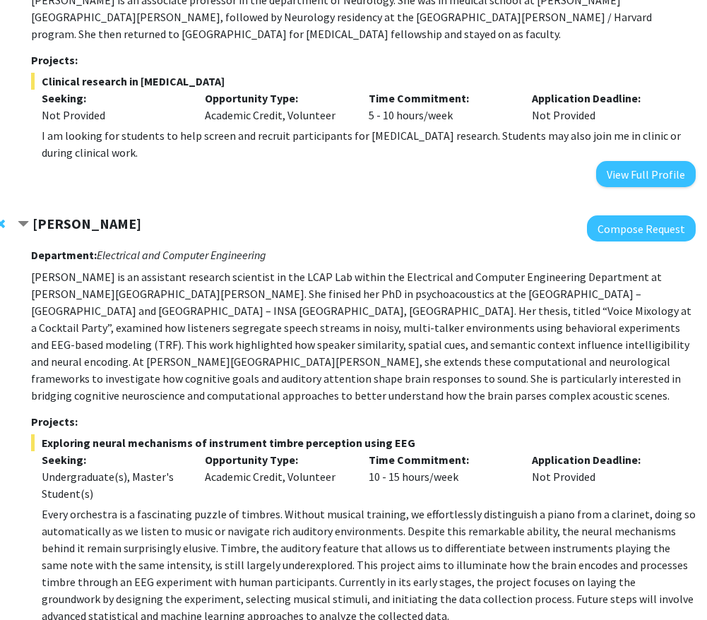
drag, startPoint x: 162, startPoint y: 80, endPoint x: 29, endPoint y: 80, distance: 132.7
click at [29, 201] on div "[PERSON_NAME] Compose Request Department: Electrical and Computer Engineering […" at bounding box center [345, 630] width 727 height 858
copy div "[PERSON_NAME]"
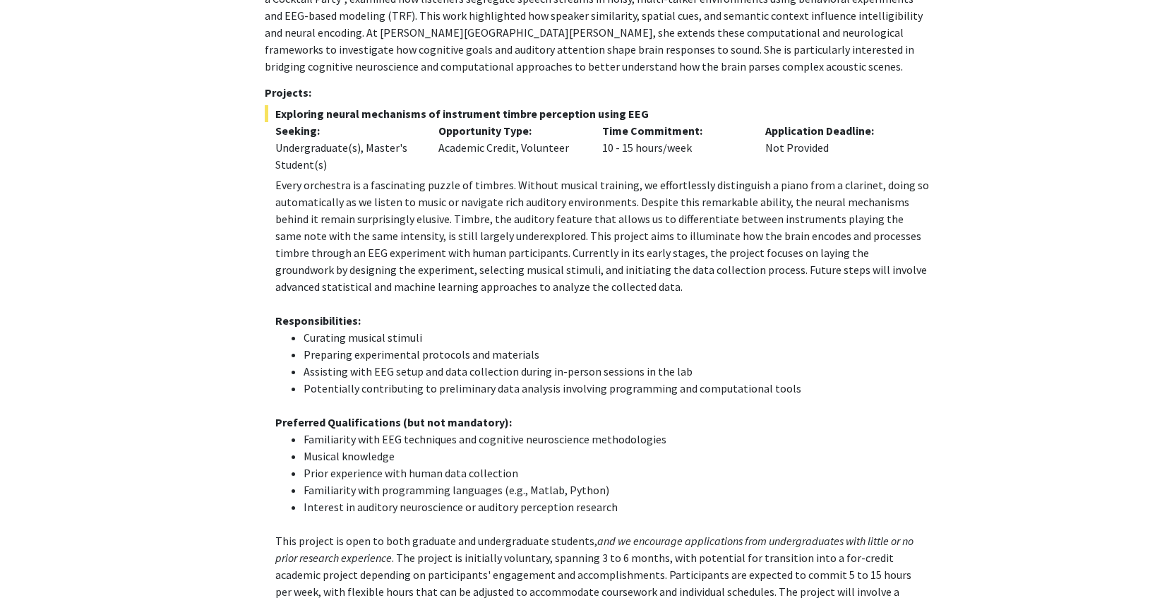
scroll to position [3880, 0]
